Goal: Task Accomplishment & Management: Use online tool/utility

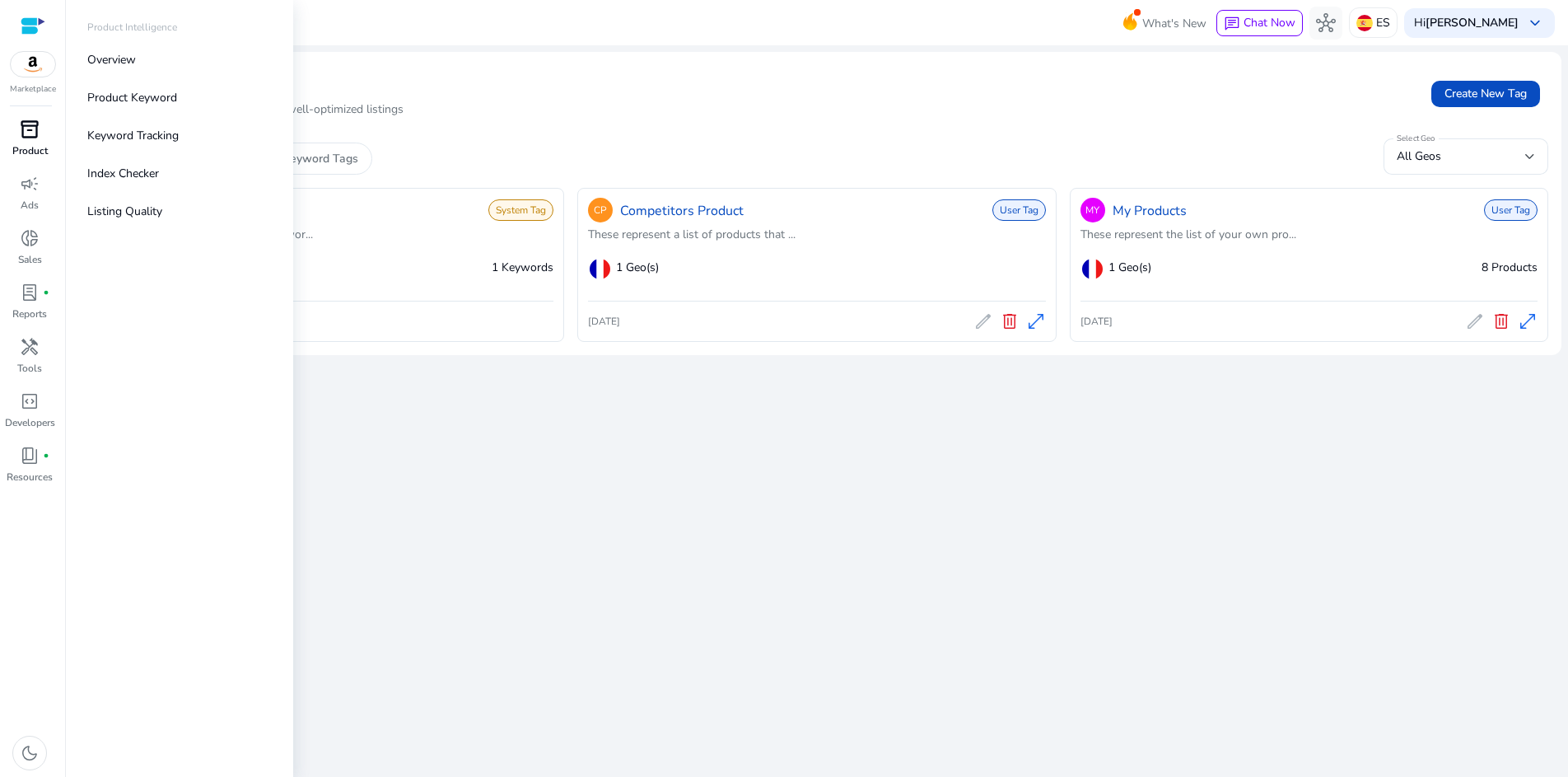
click at [43, 135] on div "inventory_2" at bounding box center [30, 129] width 47 height 26
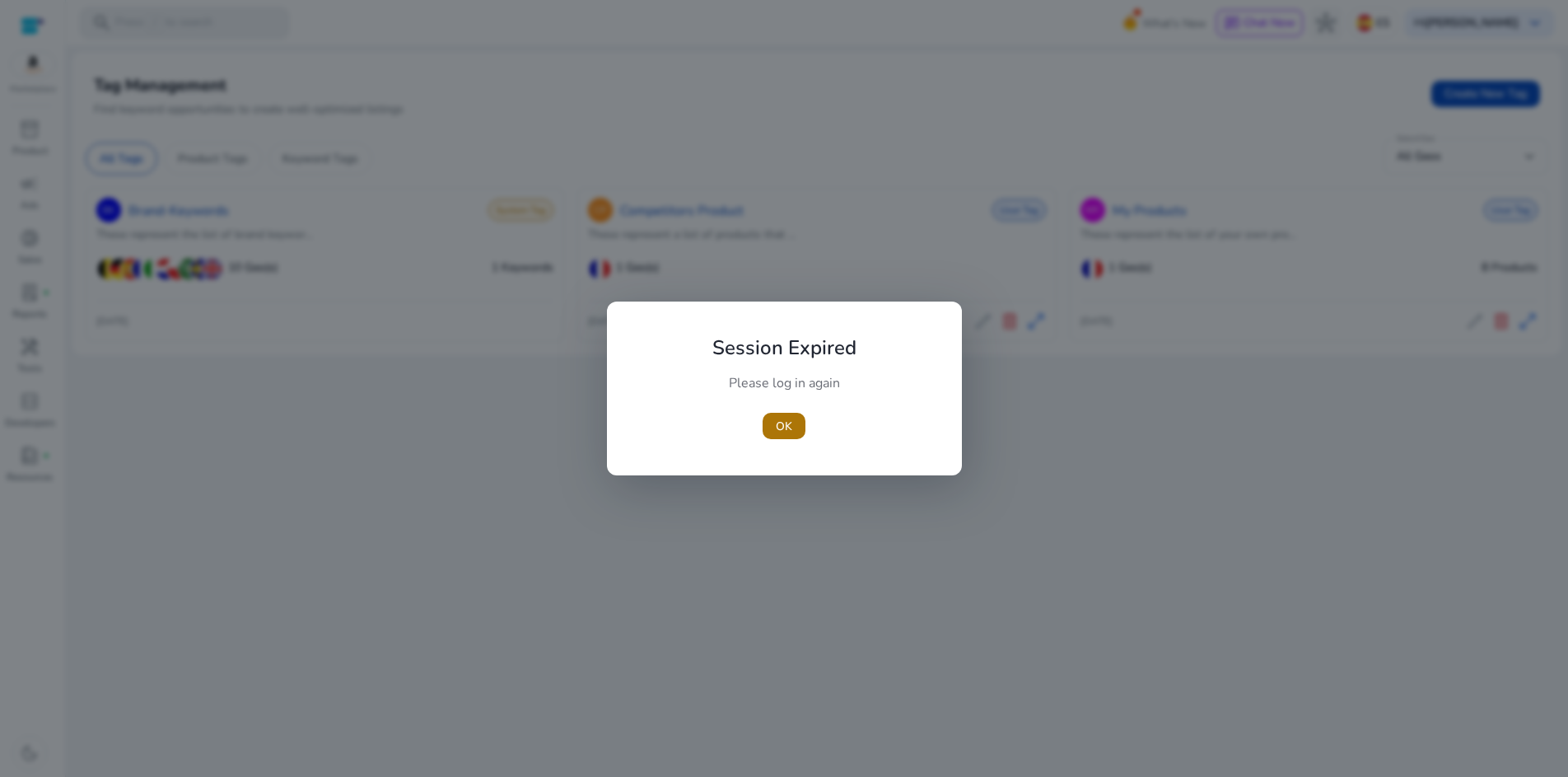
click at [787, 418] on span "OK" at bounding box center [784, 427] width 17 height 18
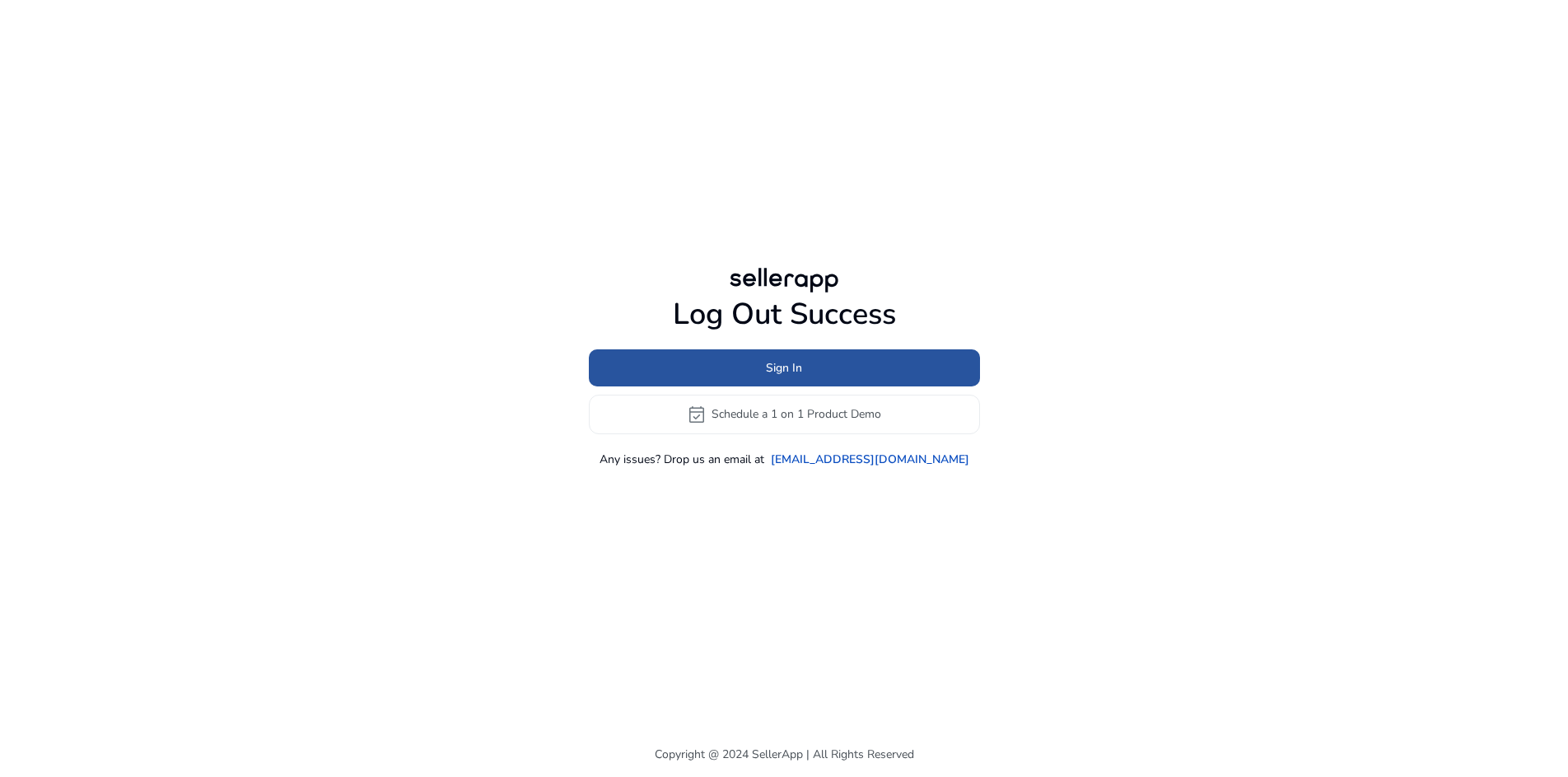
click at [760, 374] on span at bounding box center [785, 367] width 392 height 40
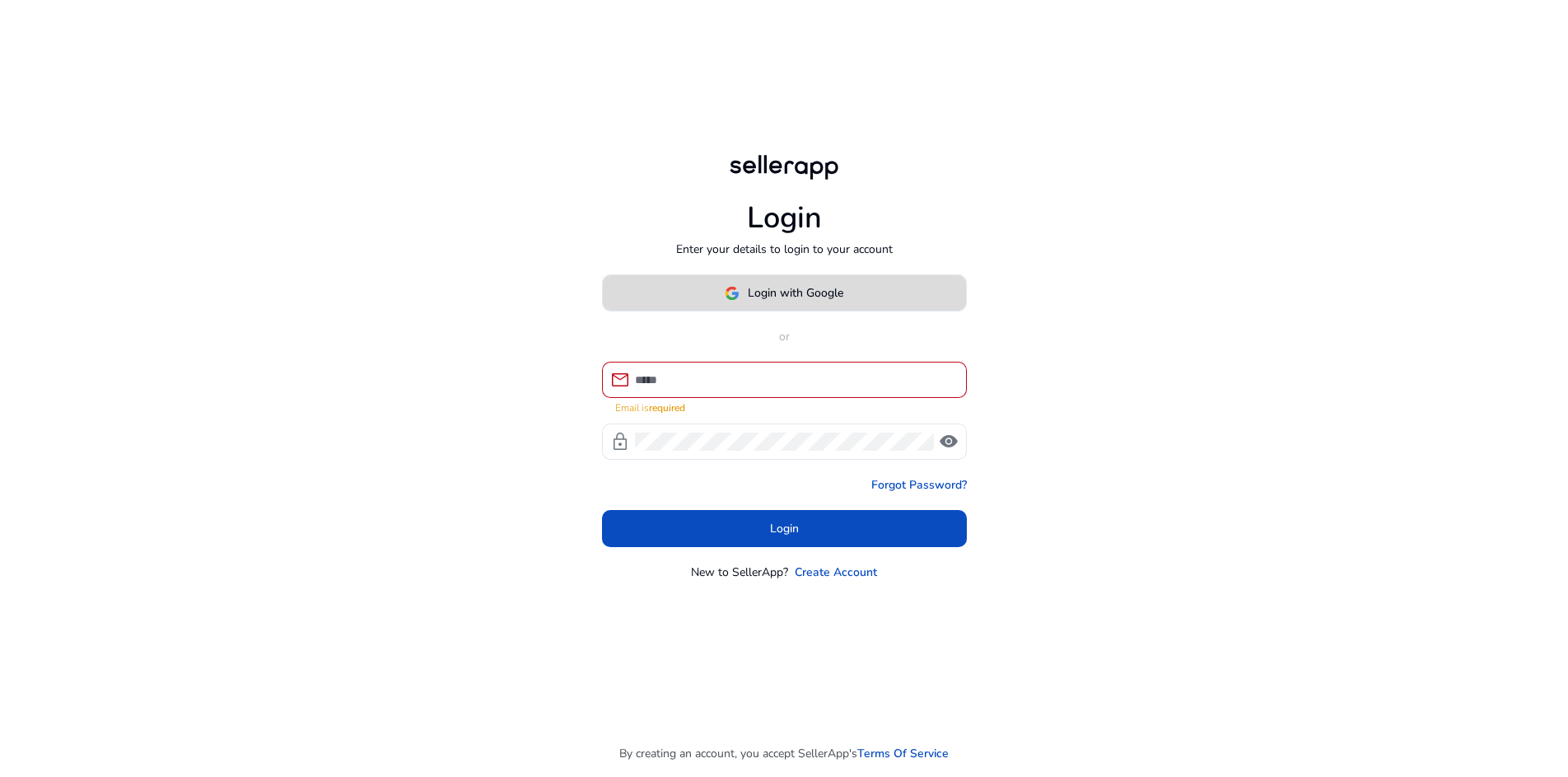
click at [749, 301] on span "Login with Google" at bounding box center [795, 293] width 96 height 18
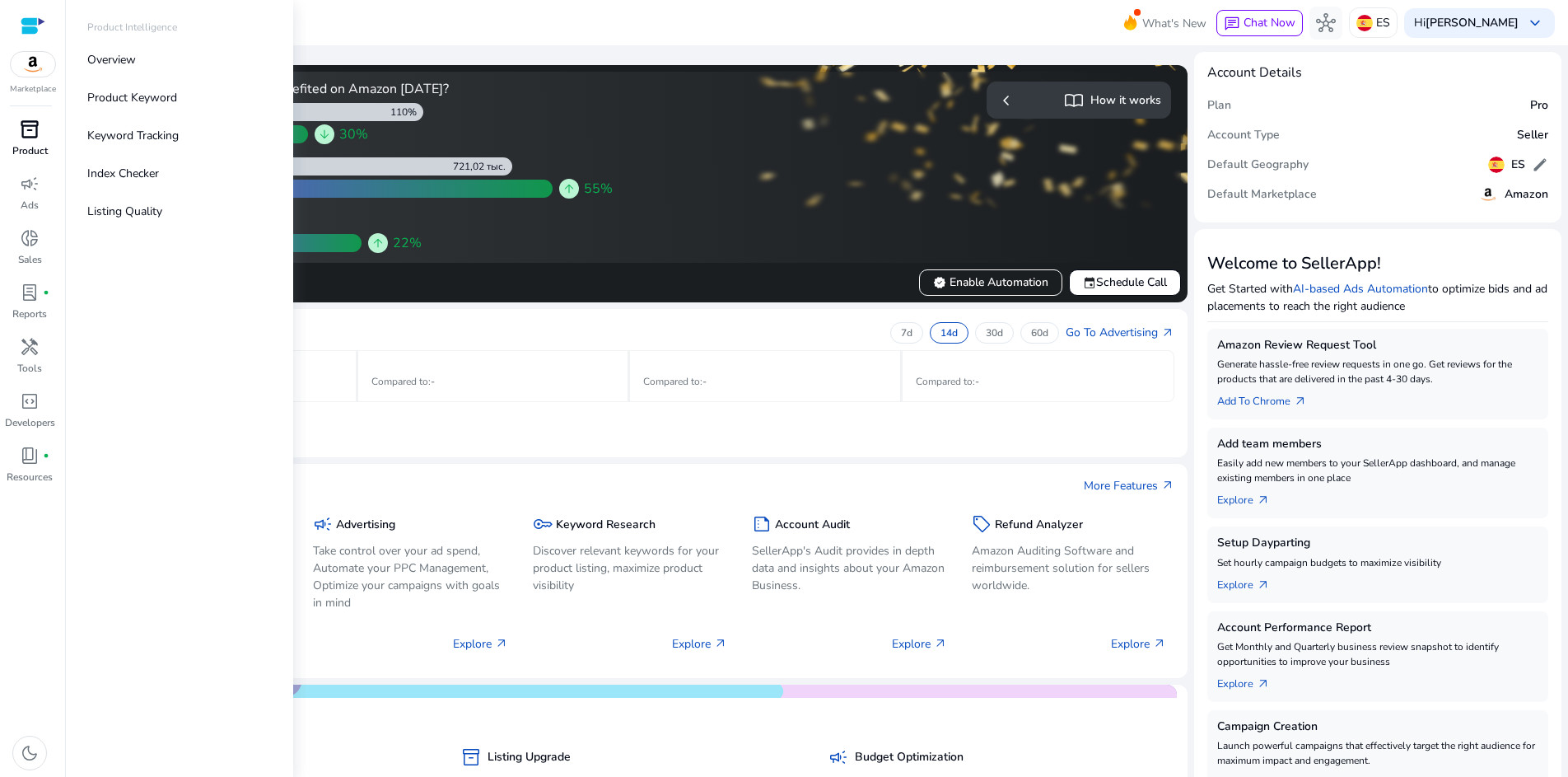
click at [40, 140] on span "inventory_2" at bounding box center [30, 129] width 20 height 20
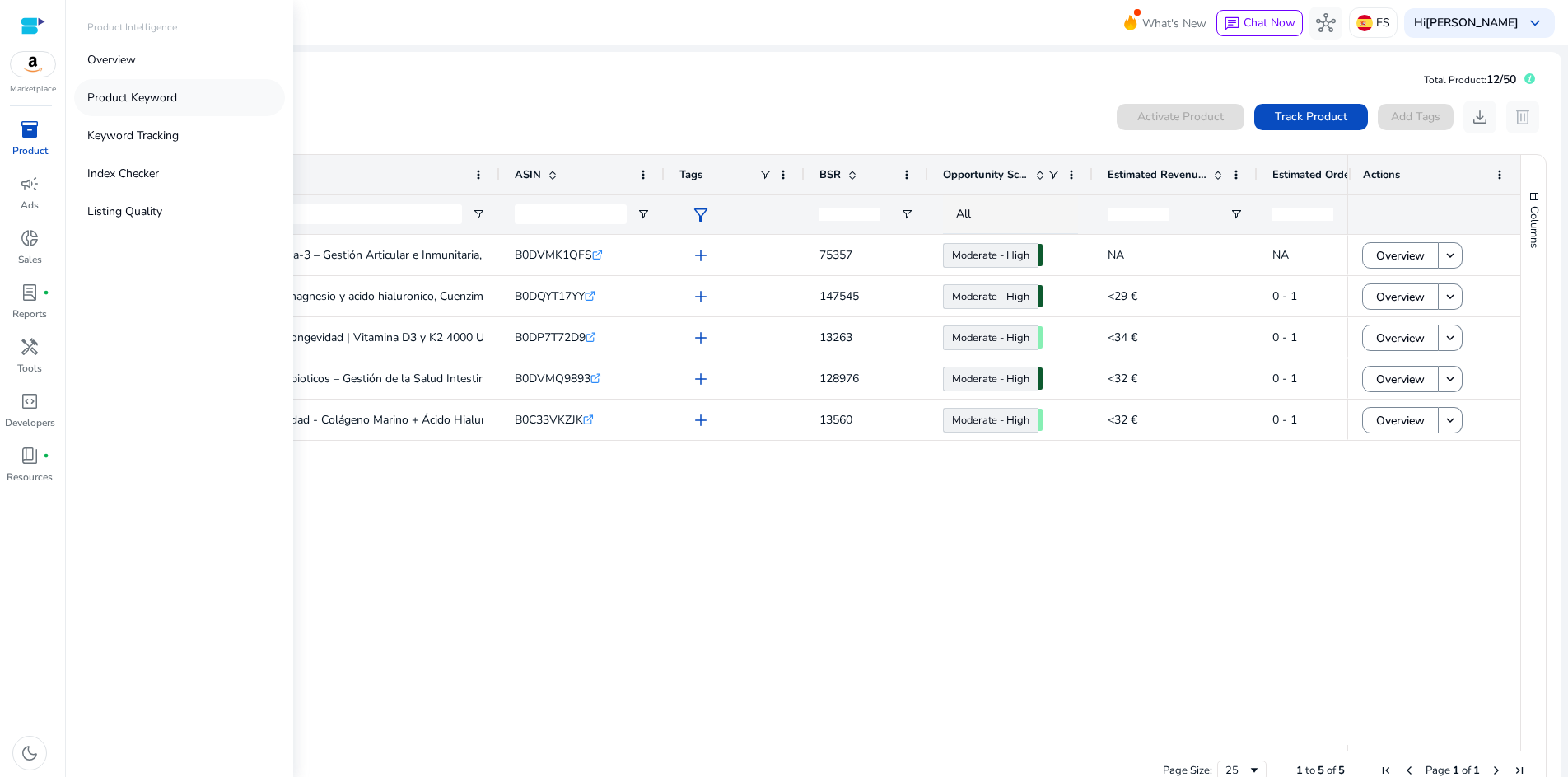
click at [119, 97] on p "Product Keyword" at bounding box center [132, 97] width 90 height 18
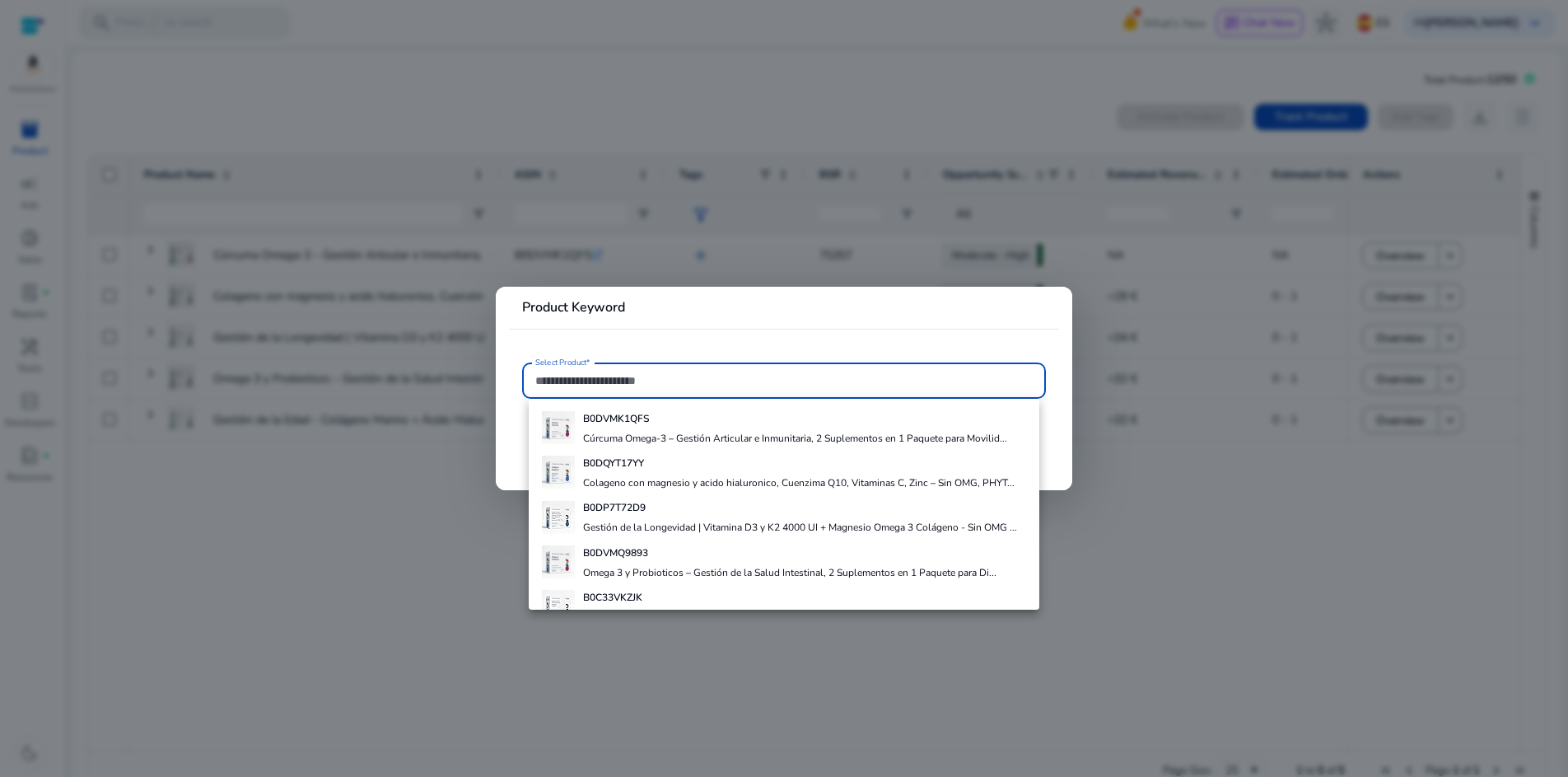
click at [622, 555] on b "B0DVMQ9893" at bounding box center [615, 552] width 65 height 13
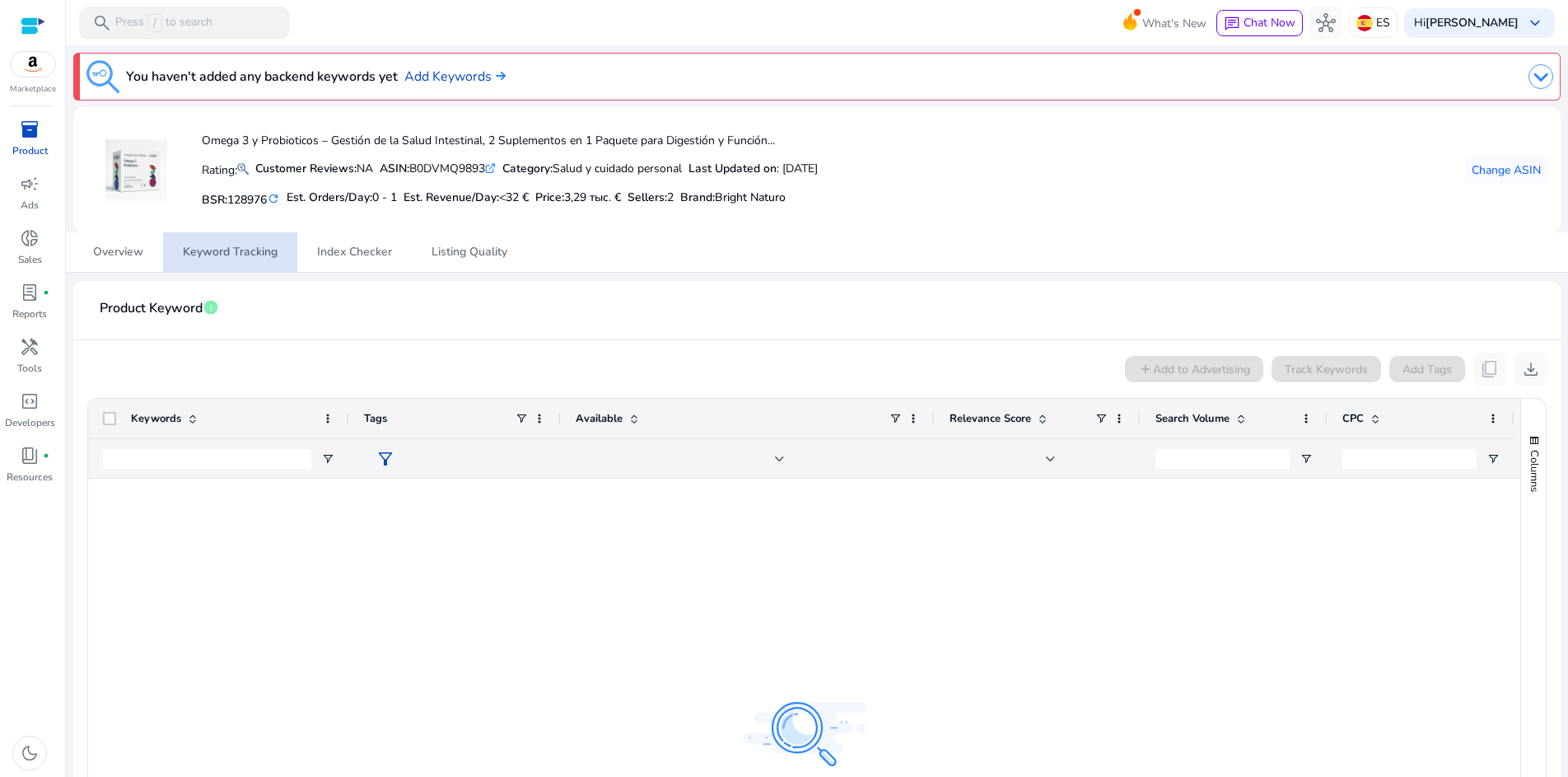
click at [244, 253] on span "Keyword Tracking" at bounding box center [230, 252] width 95 height 11
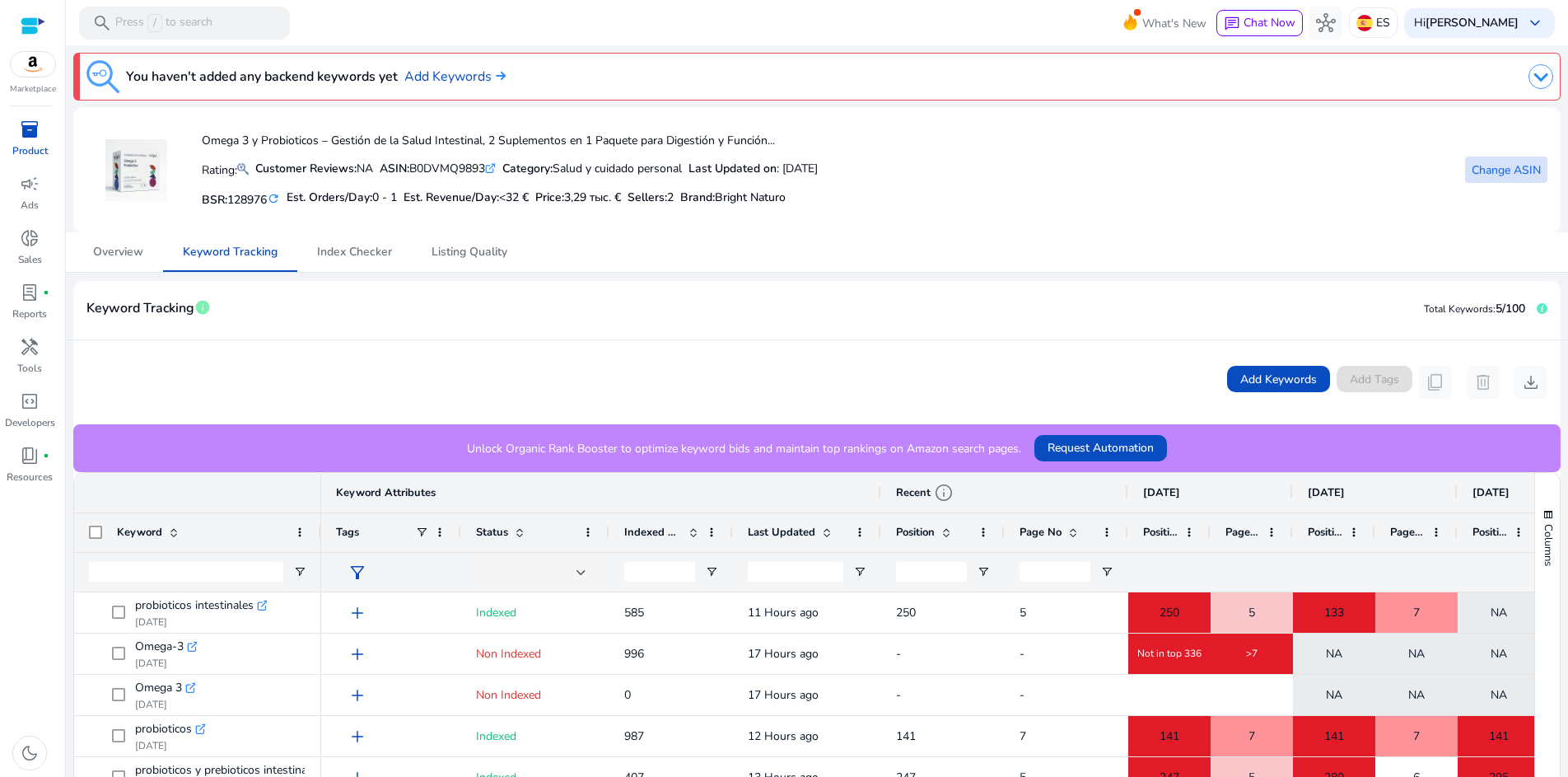
click at [1497, 168] on span "Change ASIN" at bounding box center [1507, 170] width 69 height 18
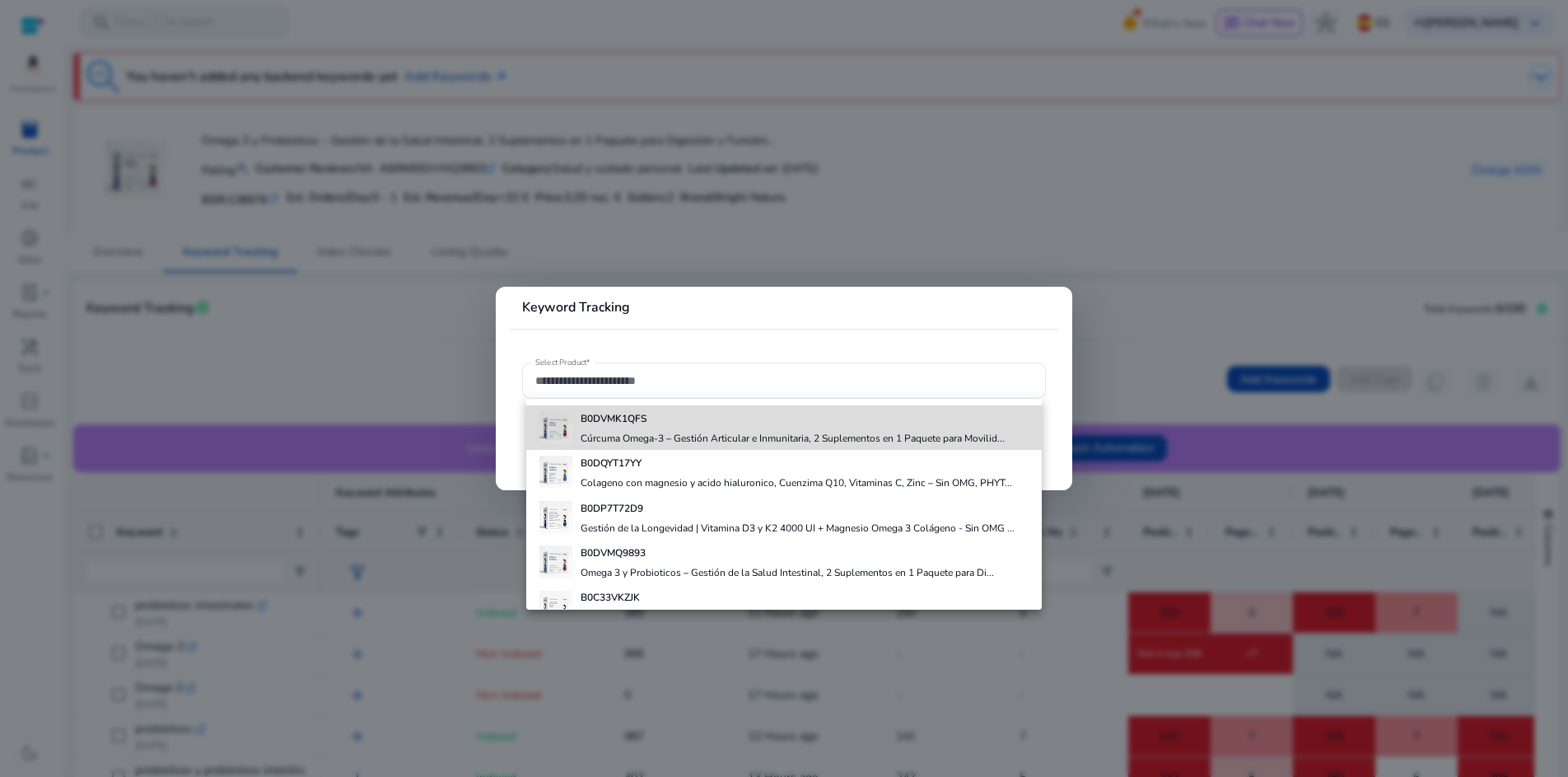
click at [811, 430] on div "B0DVMK1QFS Cúrcuma Omega‑3 – Gestión Articular e Inmunitaria, 2 Suplementos en …" at bounding box center [792, 428] width 424 height 45
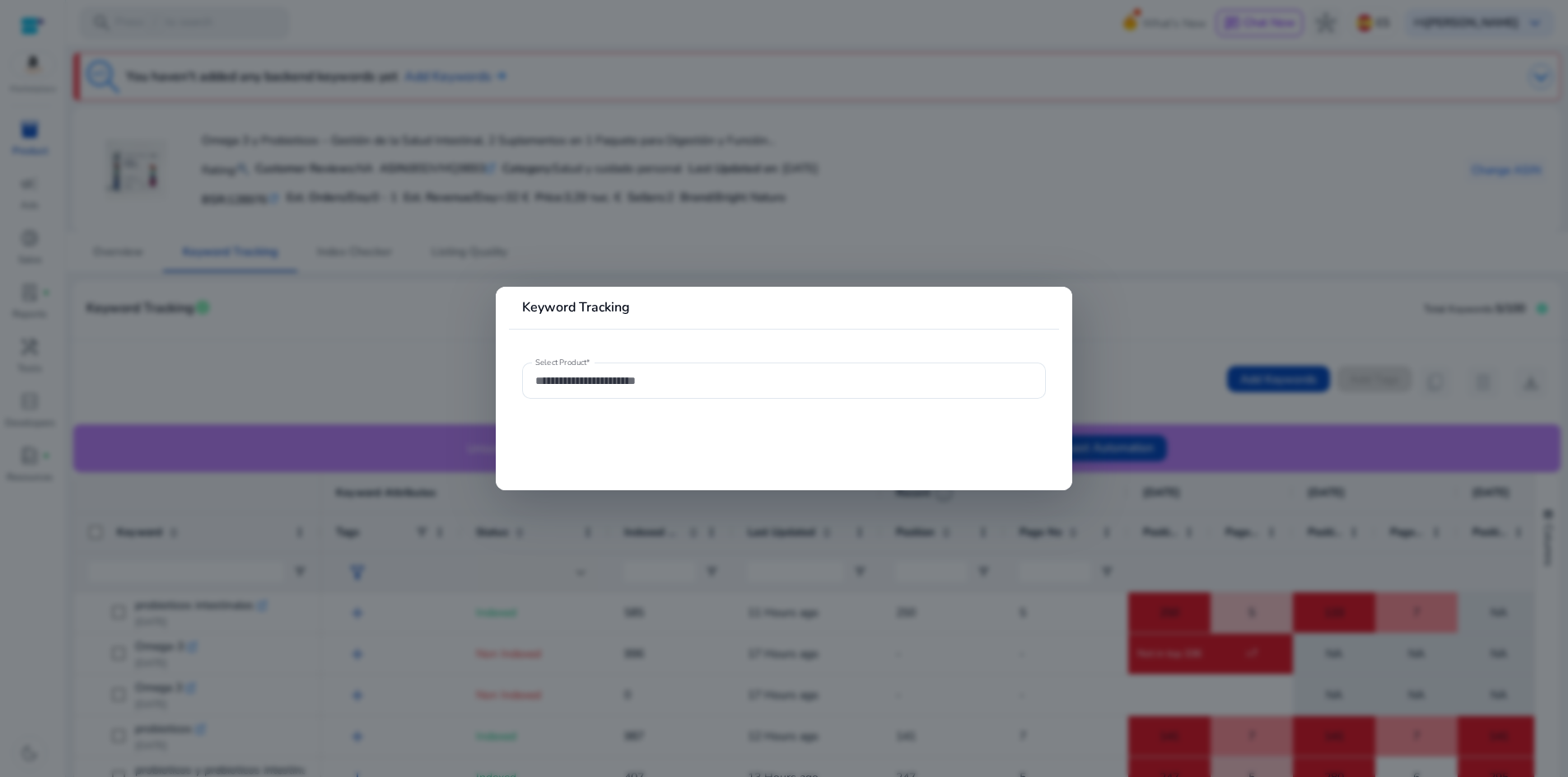
type input "**********"
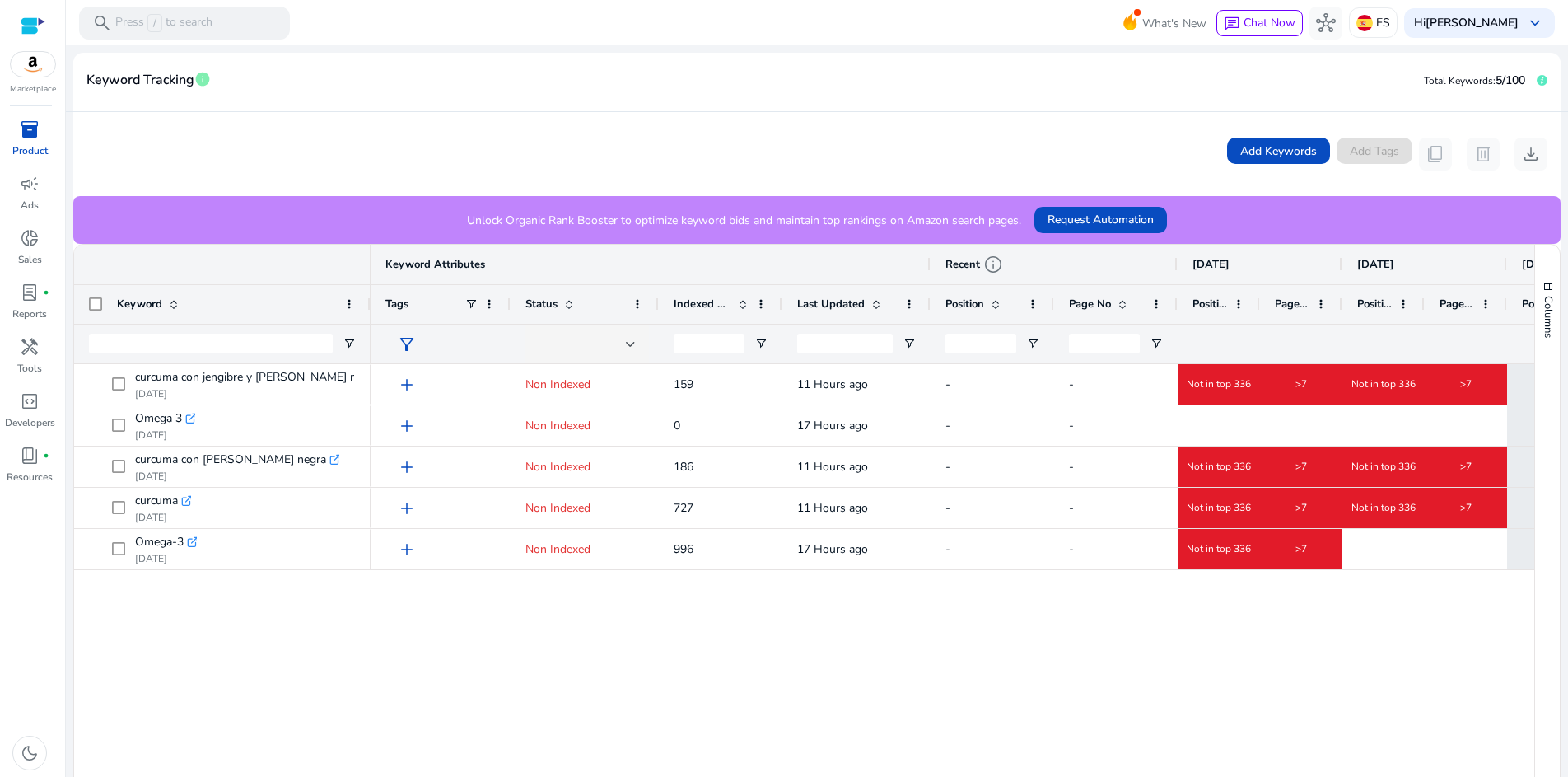
drag, startPoint x: 319, startPoint y: 305, endPoint x: 368, endPoint y: 310, distance: 49.3
click at [368, 310] on div at bounding box center [370, 305] width 7 height 39
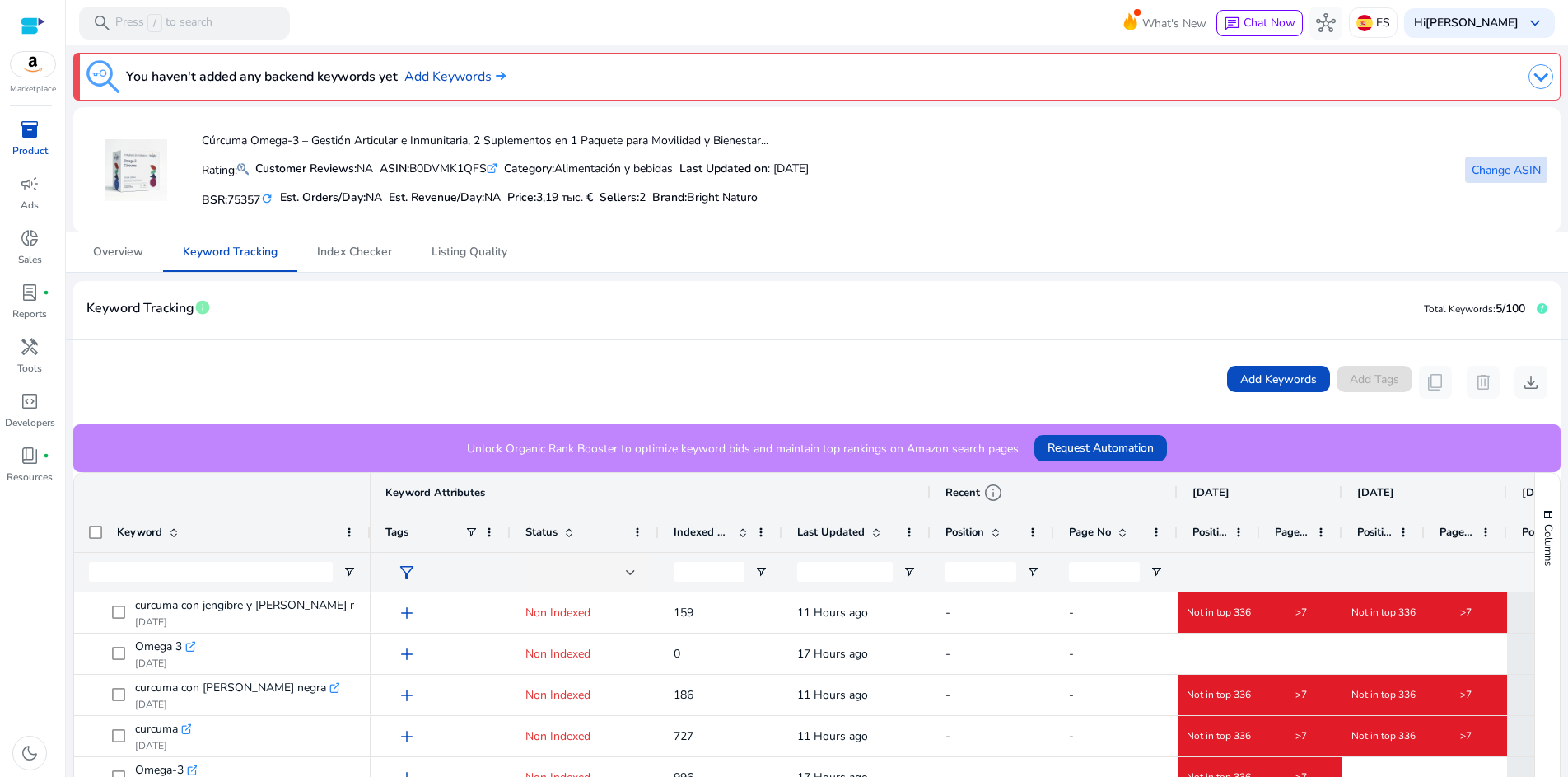
click at [1492, 167] on span "Change ASIN" at bounding box center [1507, 170] width 69 height 18
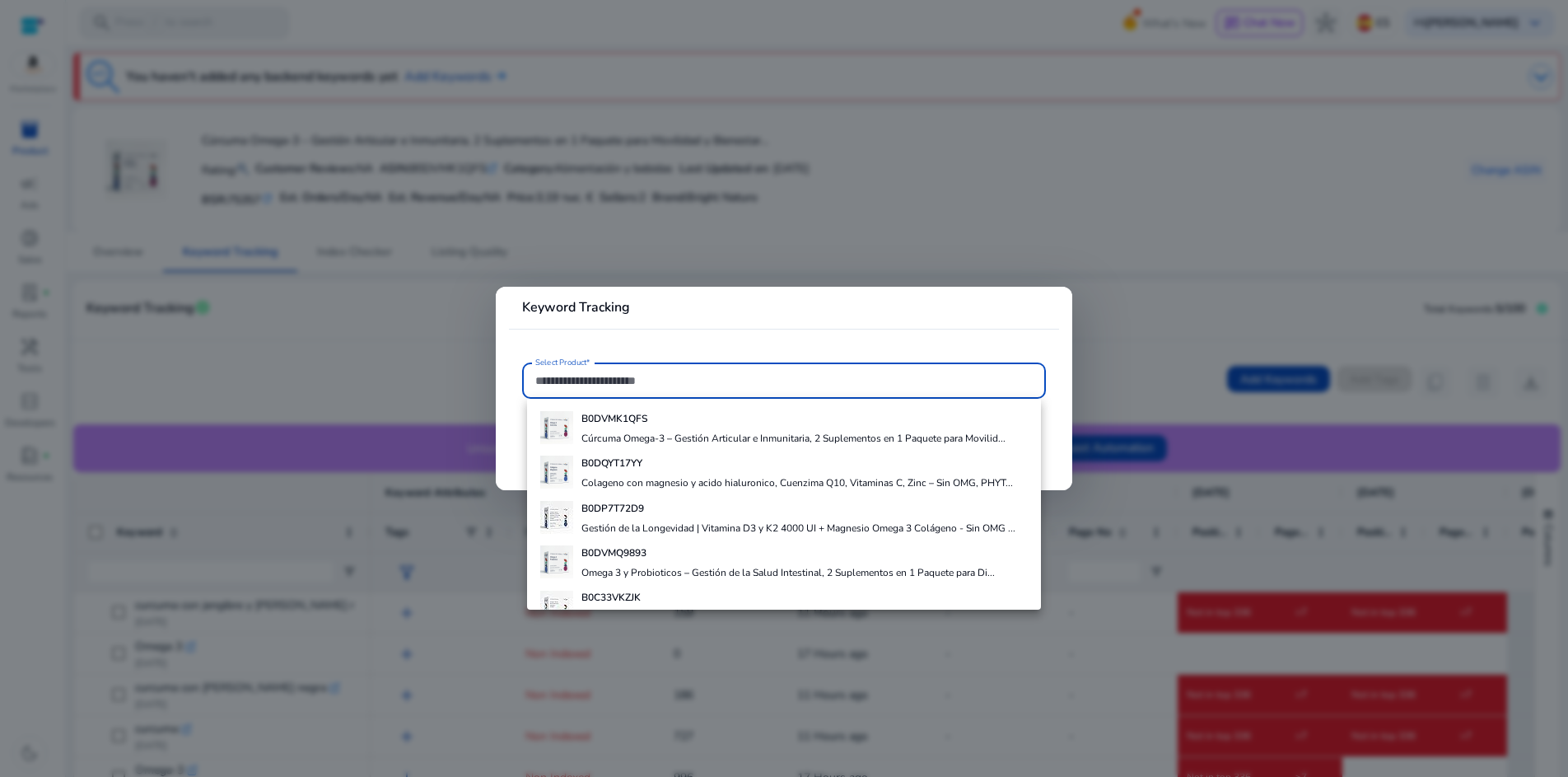
click at [673, 520] on div "B0DP7T72D9 Gestión de la Longevidad | Vitamina D3 y K2 4000 UI + Magnesio Omega…" at bounding box center [798, 517] width 434 height 45
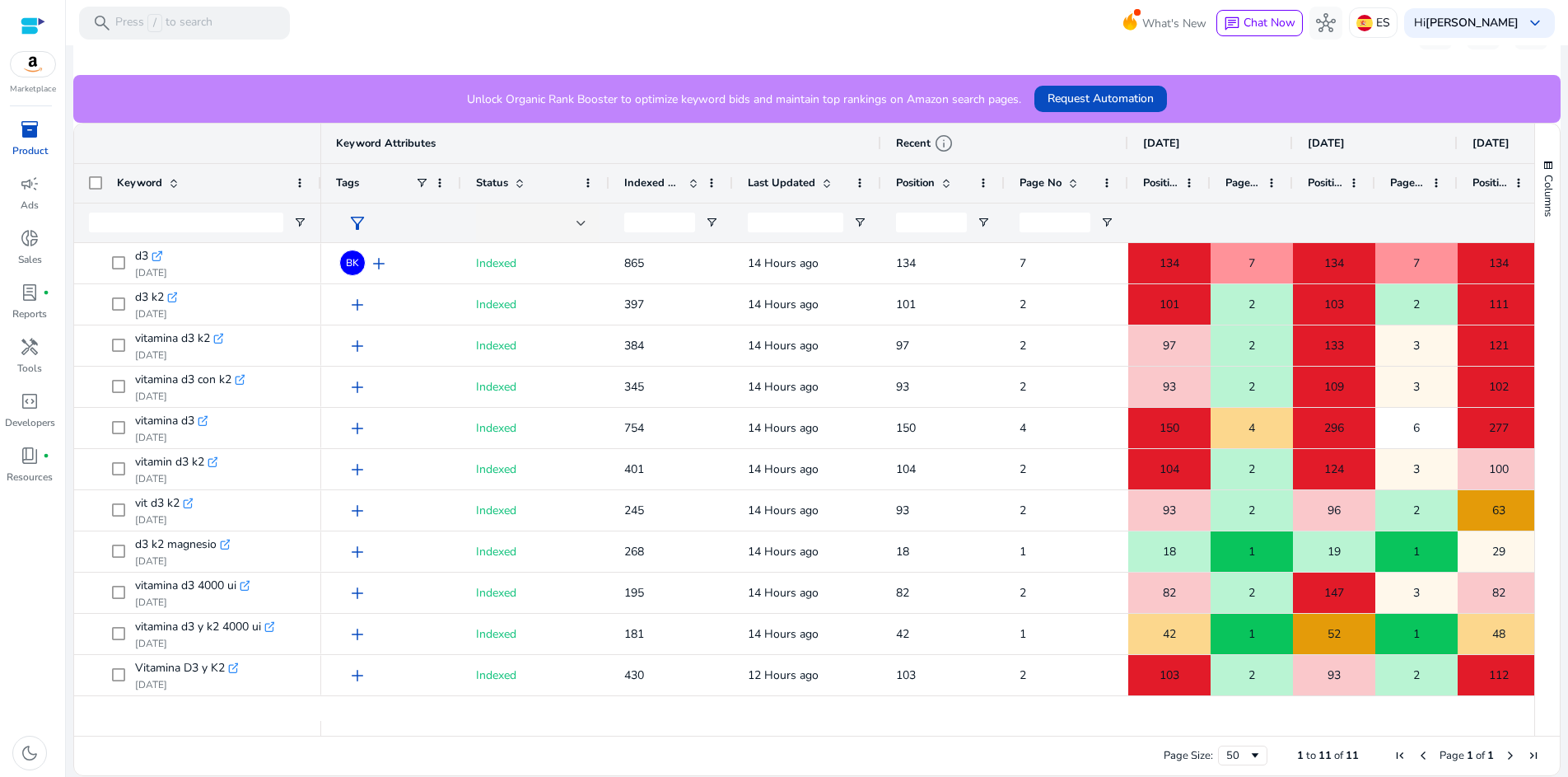
click at [690, 185] on span at bounding box center [693, 183] width 13 height 13
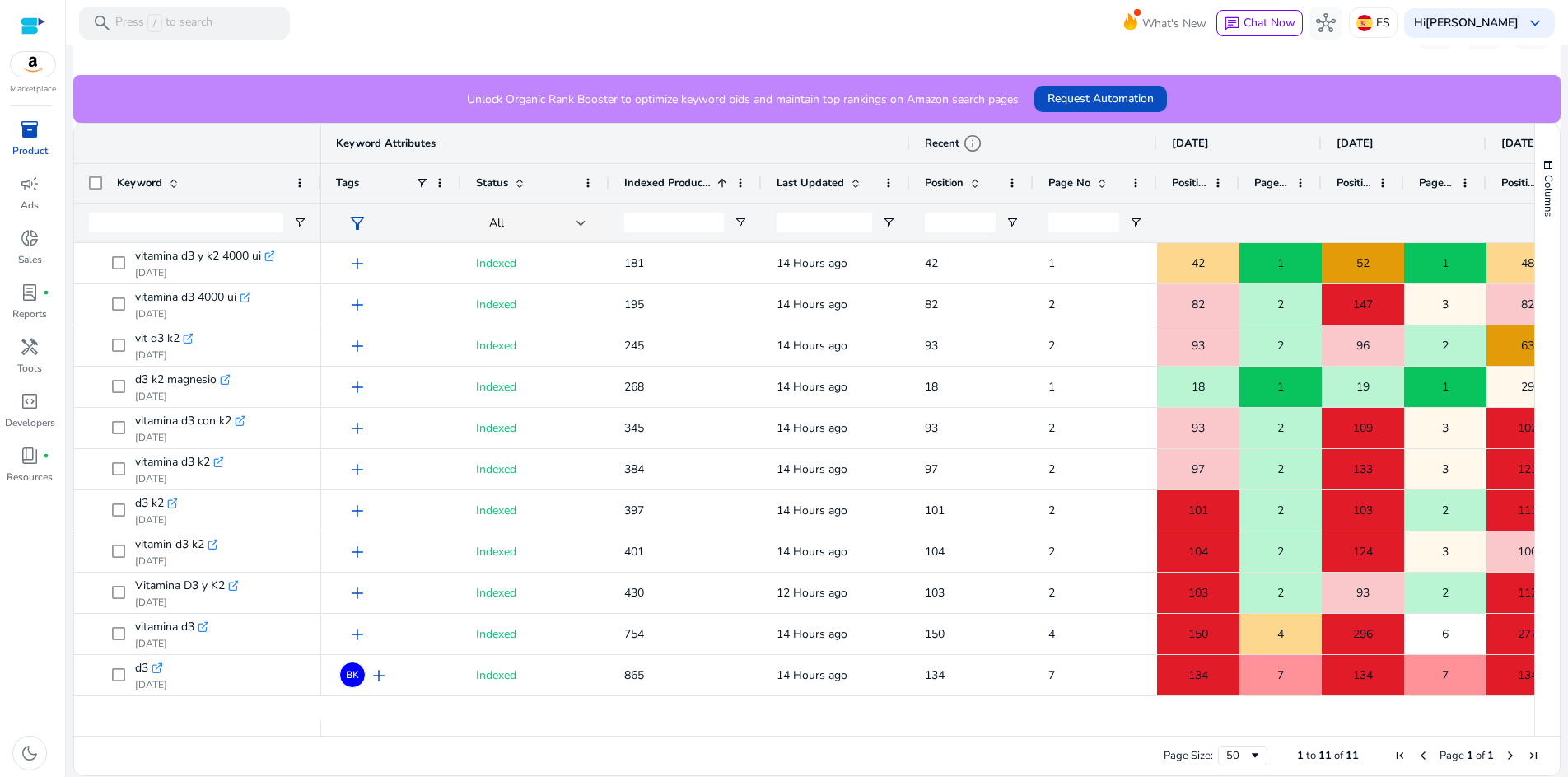
drag, startPoint x: 731, startPoint y: 187, endPoint x: 760, endPoint y: 192, distance: 29.4
click at [760, 192] on div at bounding box center [761, 183] width 7 height 39
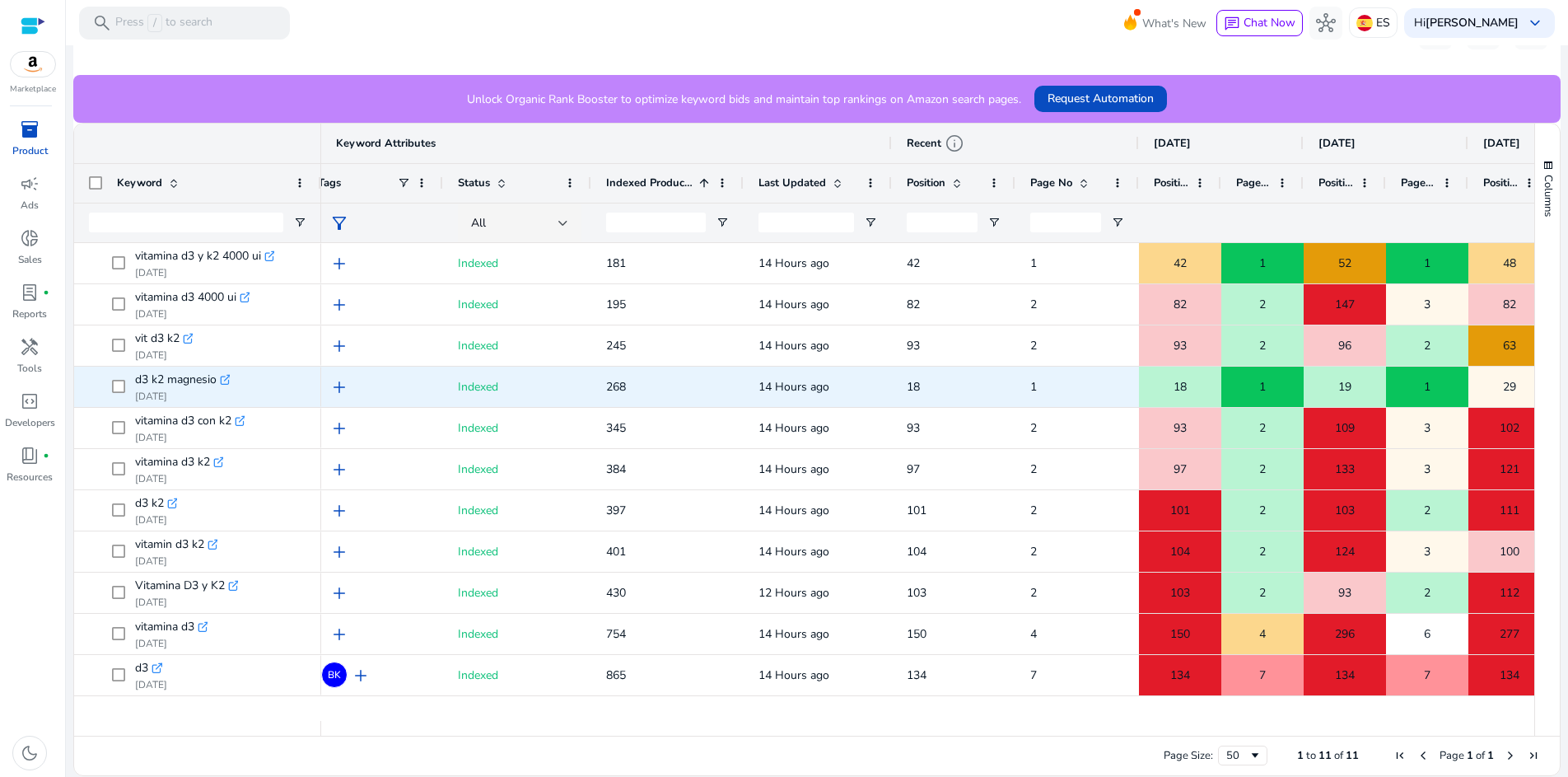
scroll to position [0, 67]
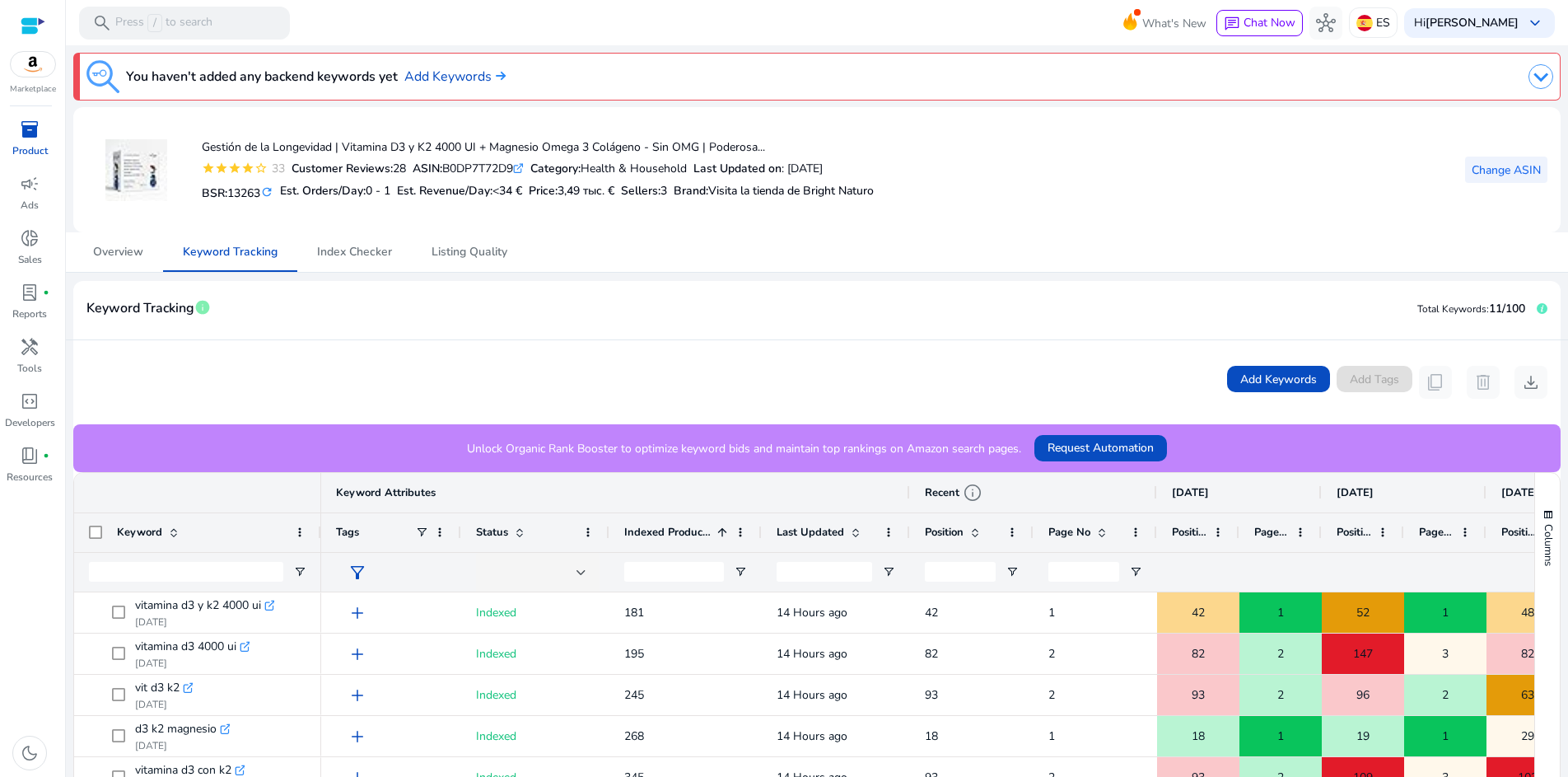
click at [1495, 175] on span "Change ASIN" at bounding box center [1507, 170] width 69 height 18
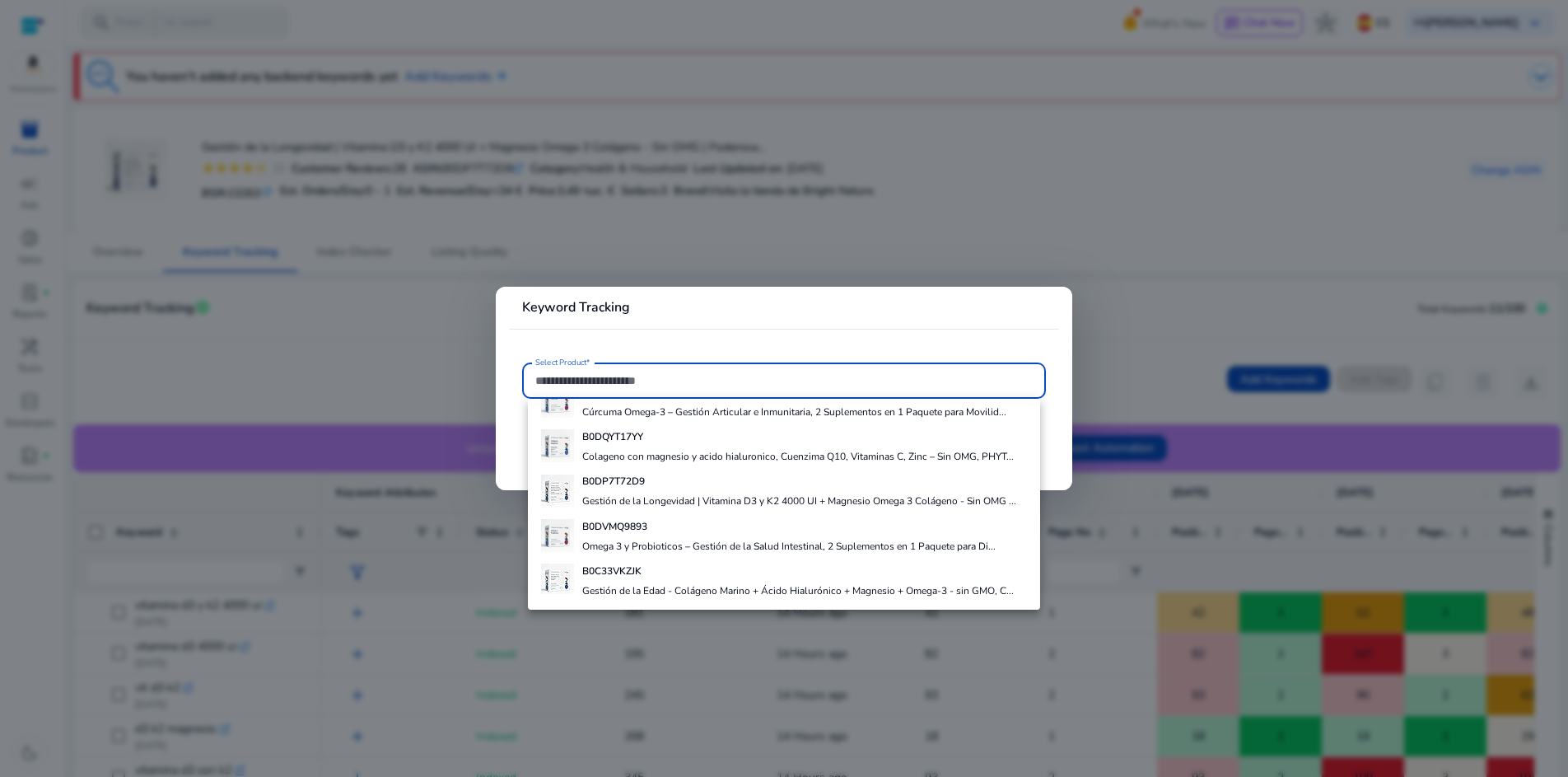
click at [639, 572] on b "B0C33VKZJK" at bounding box center [612, 571] width 60 height 13
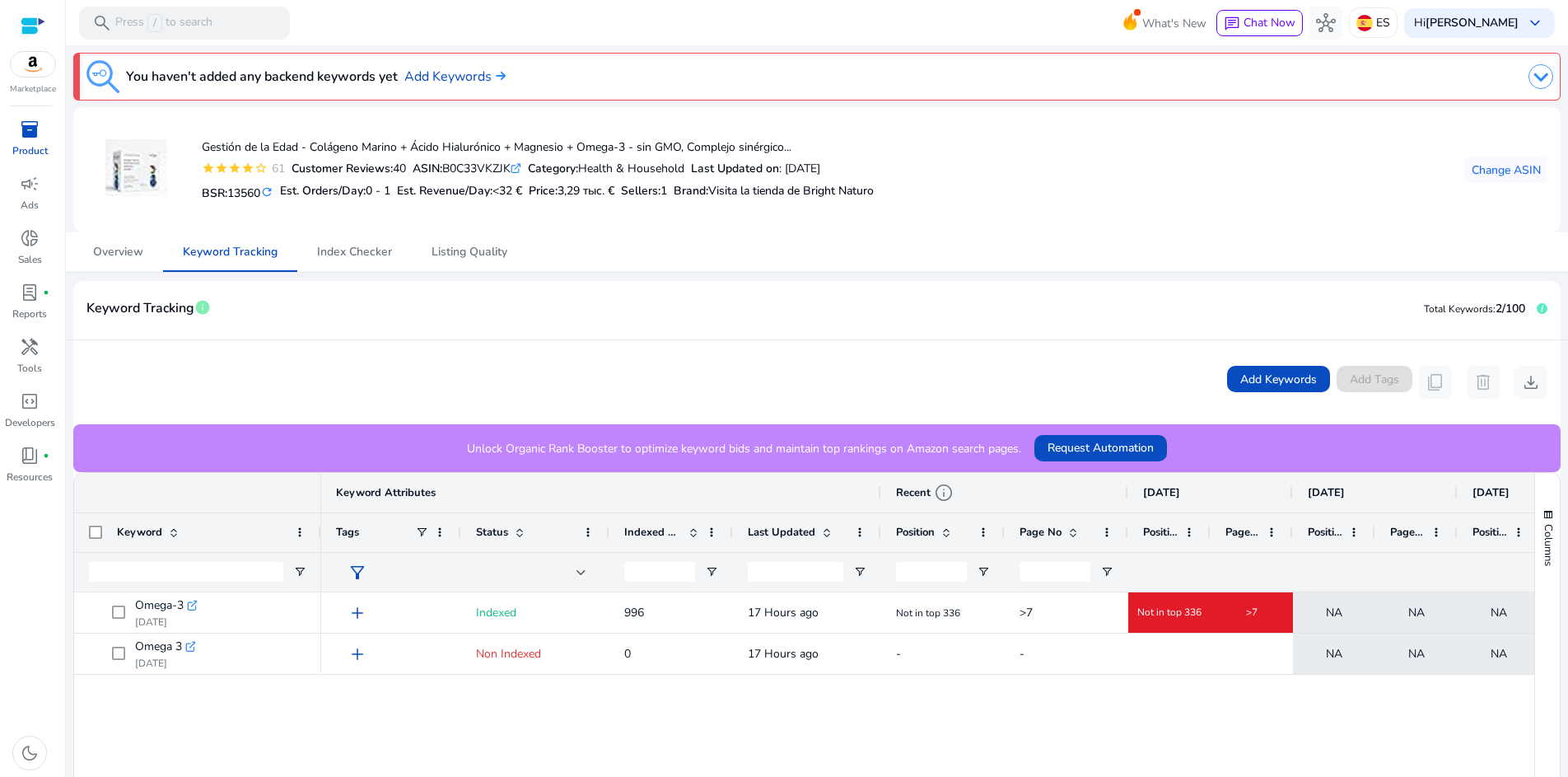
scroll to position [0, 1]
